Goal: Task Accomplishment & Management: Manage account settings

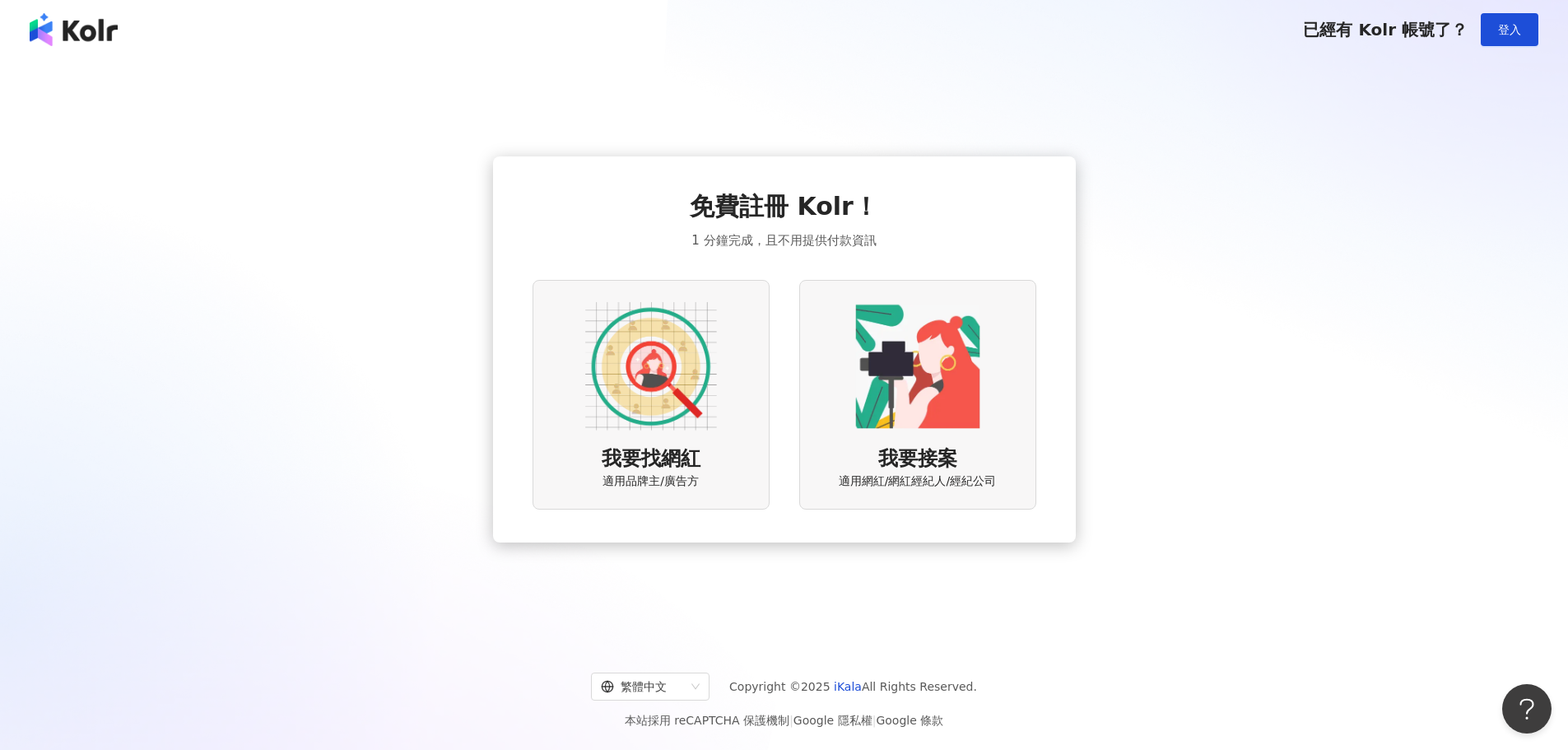
click at [73, 20] on img at bounding box center [73, 29] width 88 height 33
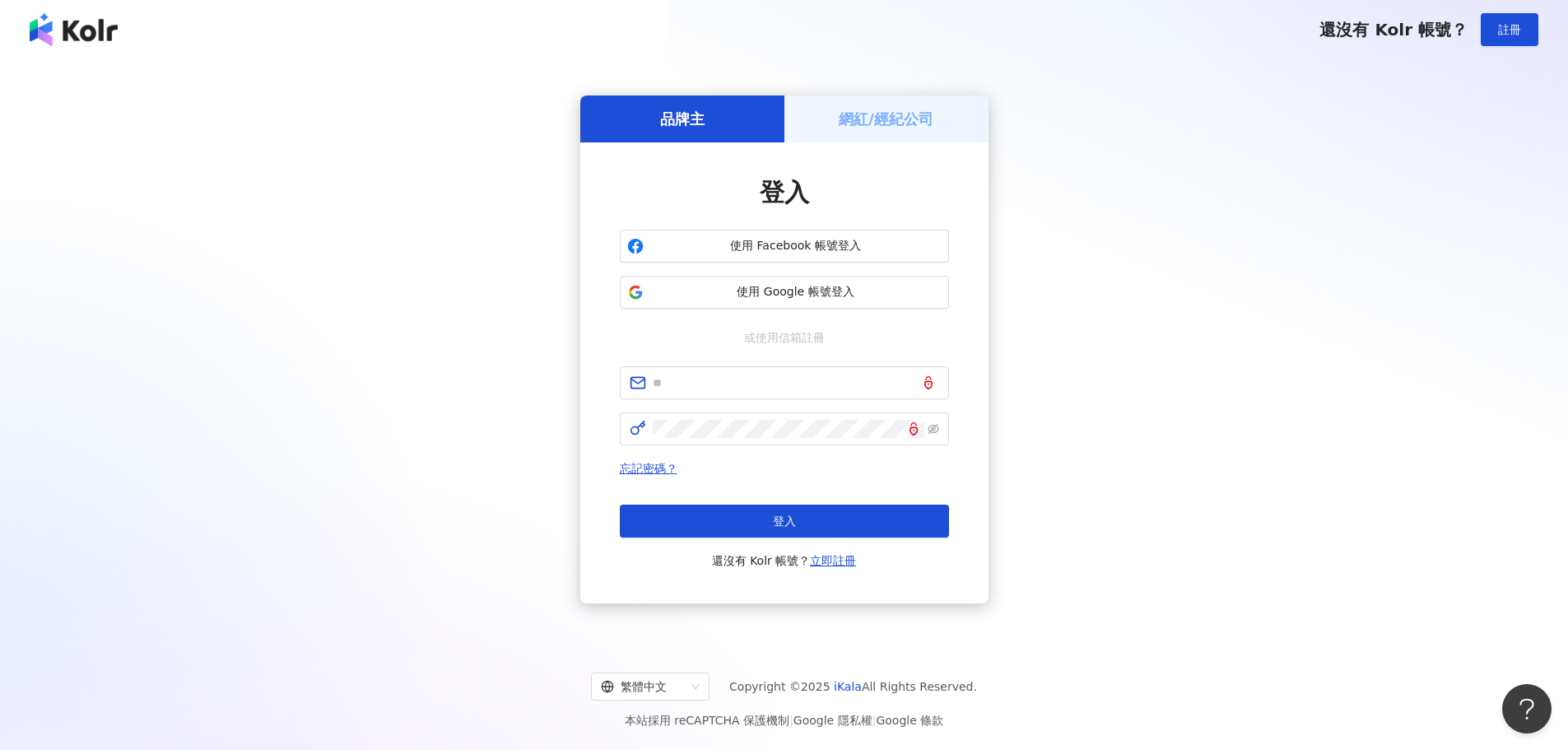
click at [870, 122] on h5 "網紅/經紀公司" at bounding box center [886, 118] width 94 height 20
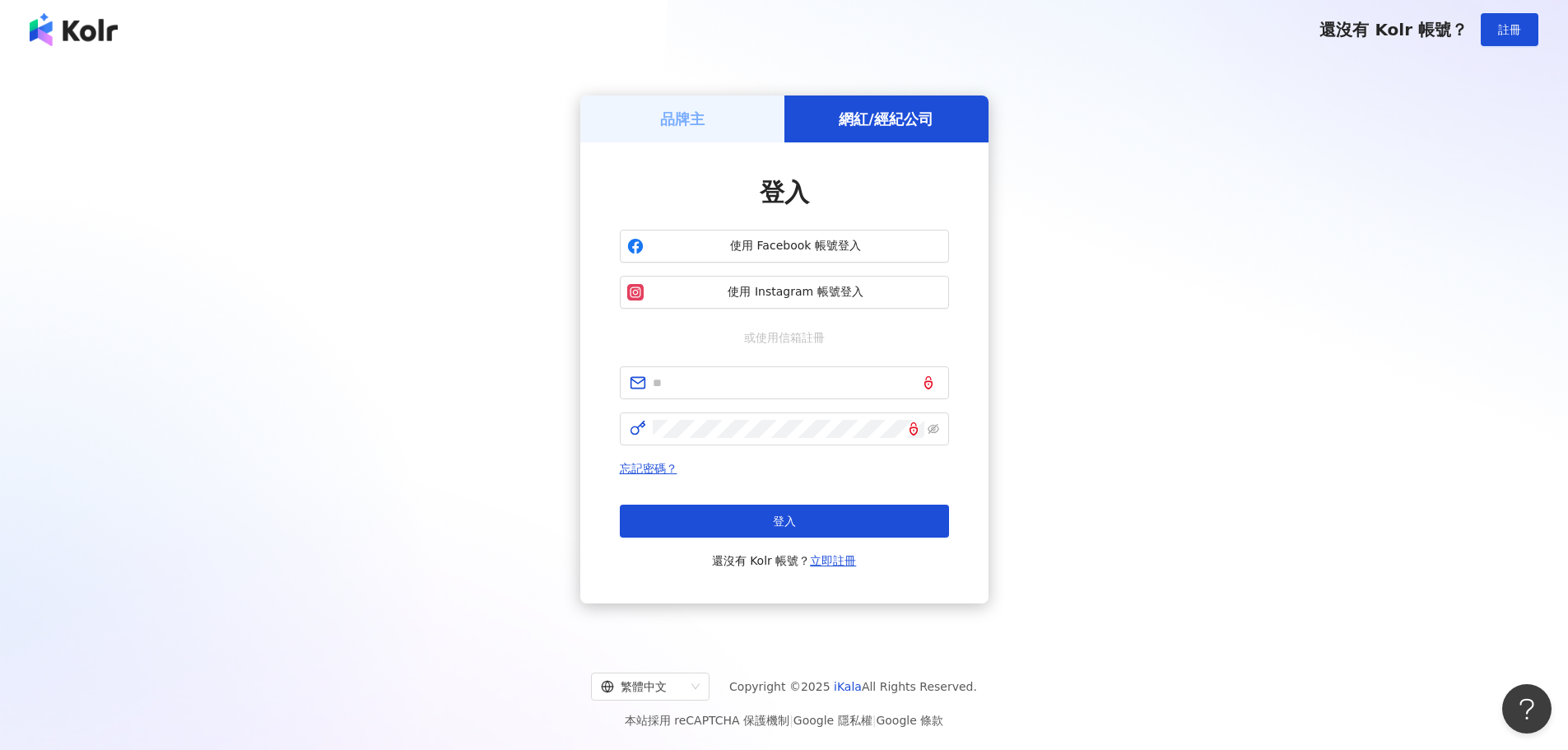
click at [98, 36] on img at bounding box center [73, 29] width 88 height 33
